Goal: Find specific page/section: Find specific page/section

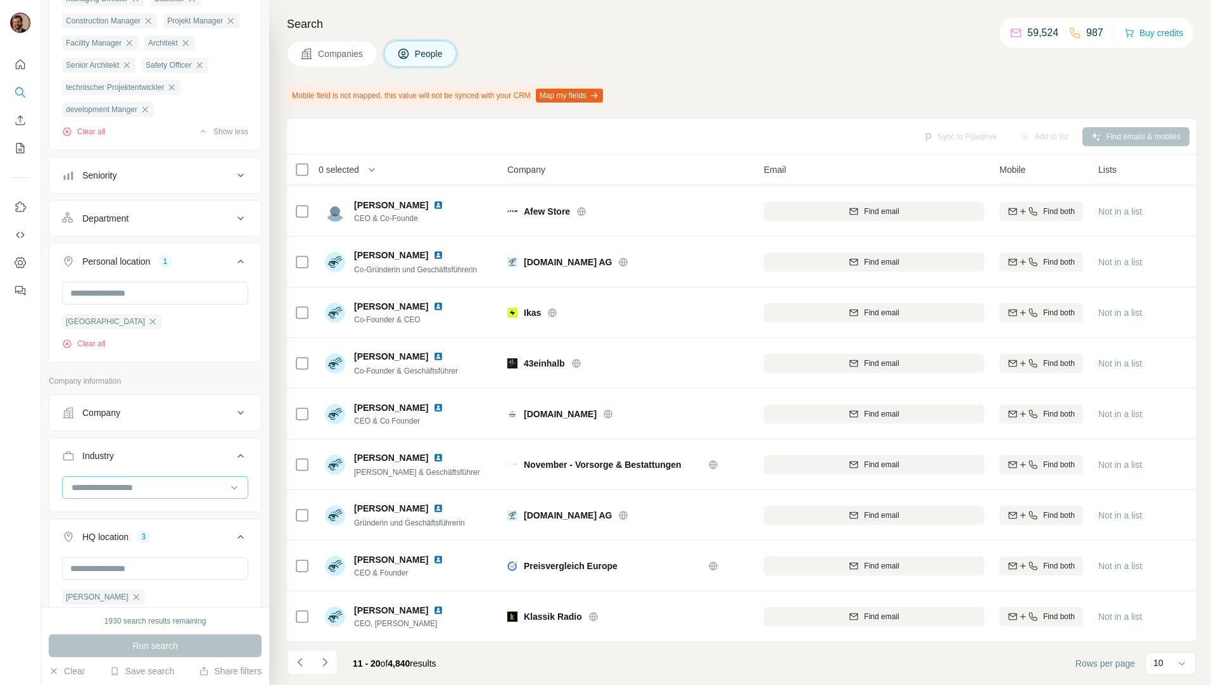
scroll to position [72, 0]
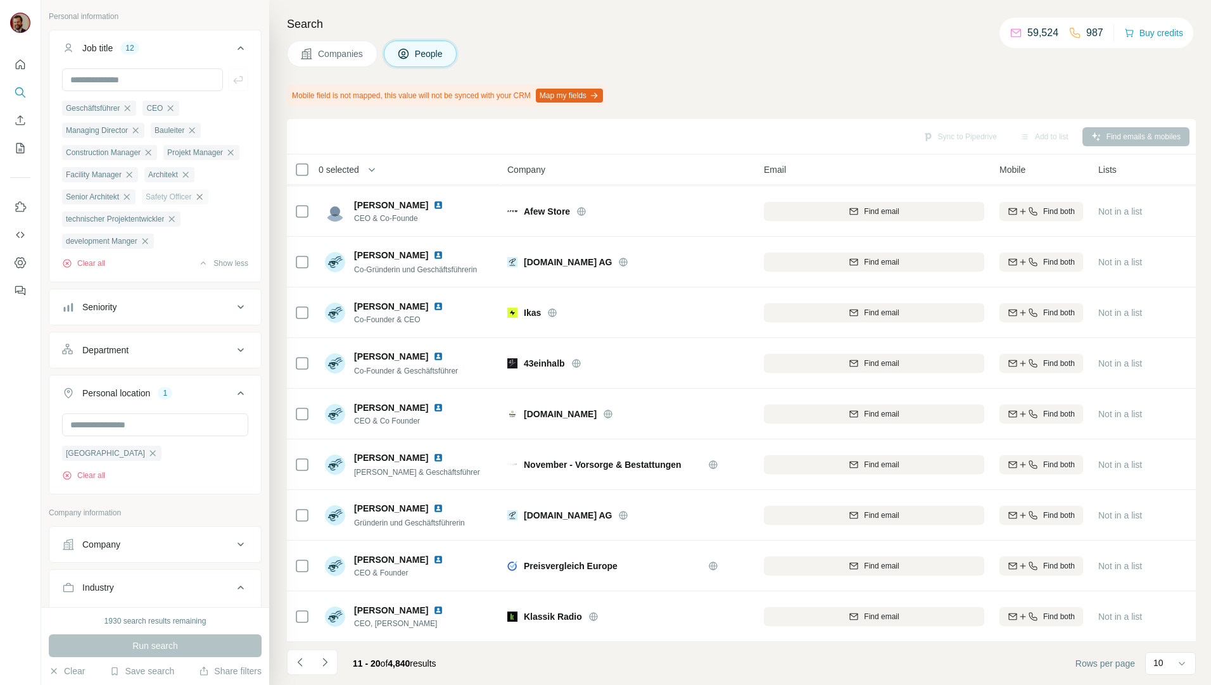
click at [194, 202] on icon "button" at bounding box center [199, 197] width 10 height 10
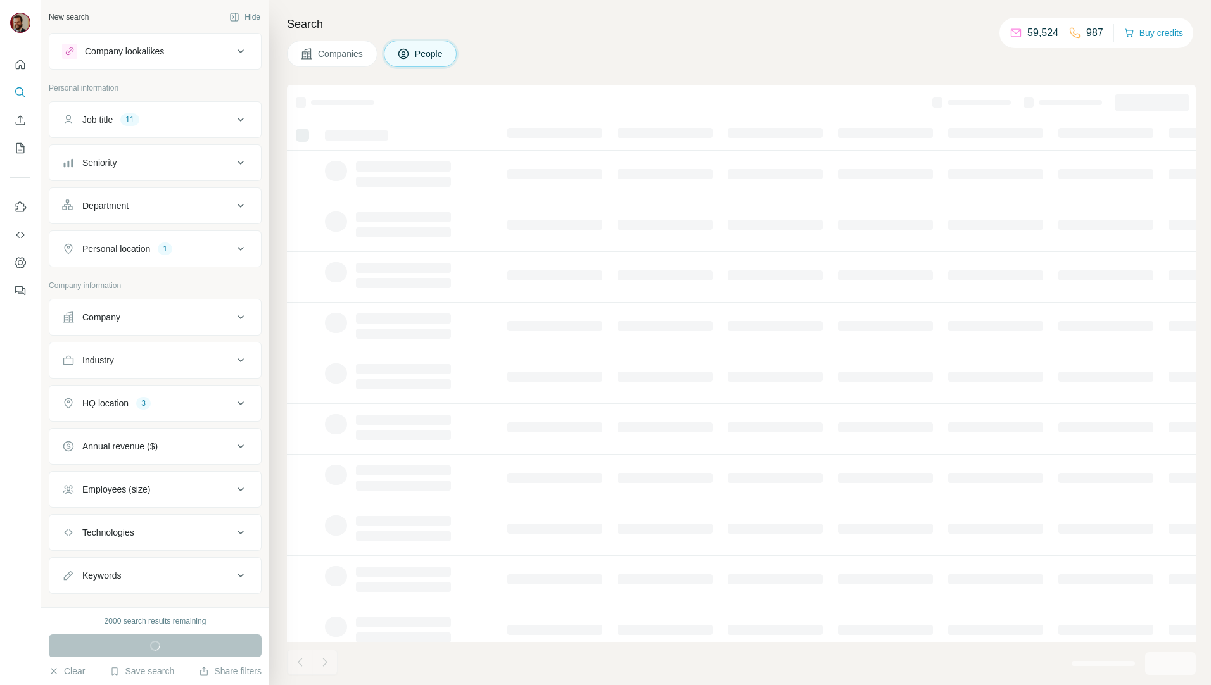
click at [334, 51] on span "Companies" at bounding box center [341, 54] width 46 height 13
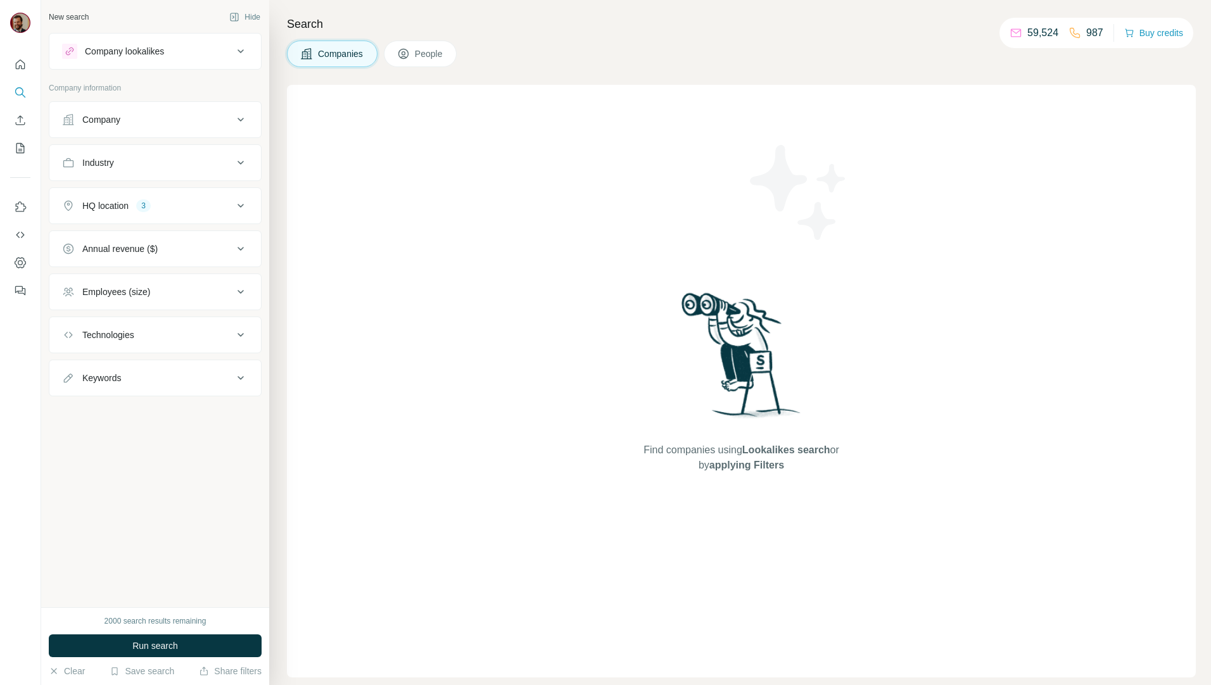
click at [156, 114] on div "Company" at bounding box center [147, 119] width 171 height 13
